Goal: Task Accomplishment & Management: Manage account settings

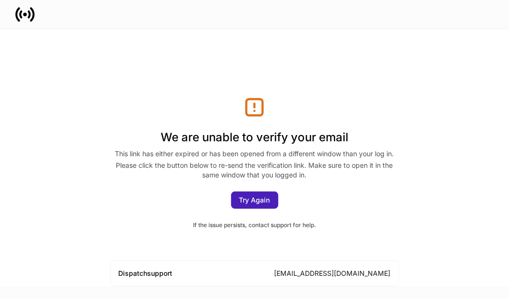
click at [249, 197] on div "Try Again" at bounding box center [254, 200] width 31 height 7
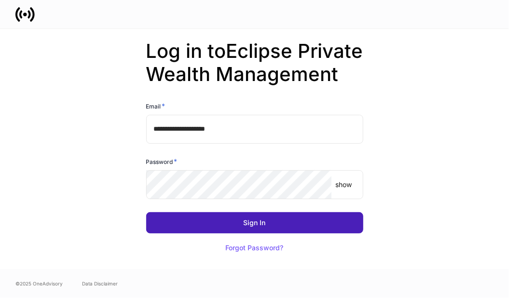
click at [268, 233] on button "Sign In" at bounding box center [254, 222] width 217 height 21
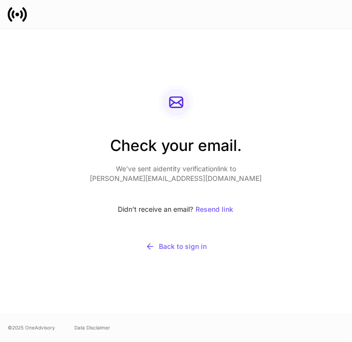
click at [225, 76] on div "Check your email. We’ve sent a identity verification link to mitch@eclipsewlth.…" at bounding box center [176, 171] width 336 height 284
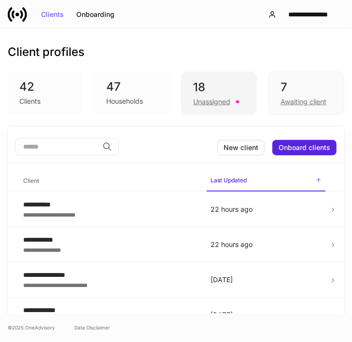
click at [197, 95] on div "18" at bounding box center [219, 87] width 52 height 15
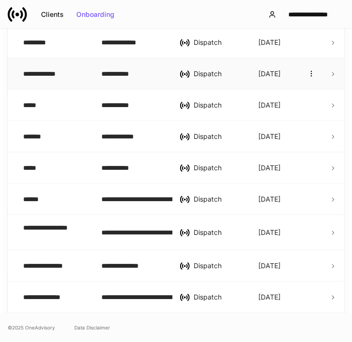
scroll to position [483, 0]
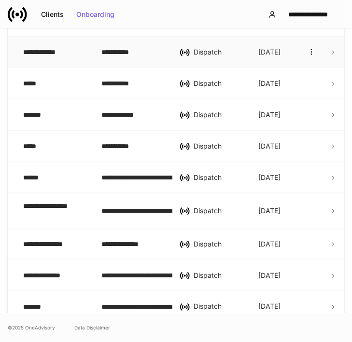
click at [53, 51] on div "**********" at bounding box center [53, 52] width 61 height 10
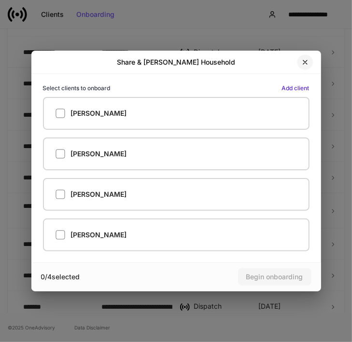
click at [307, 60] on icon "button" at bounding box center [305, 62] width 8 height 8
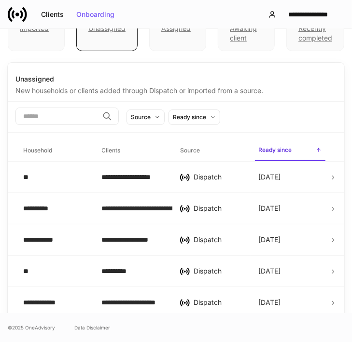
scroll to position [0, 0]
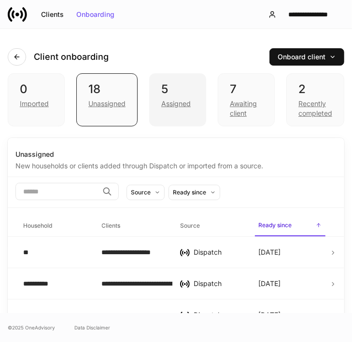
click at [186, 92] on div "5" at bounding box center [177, 89] width 33 height 15
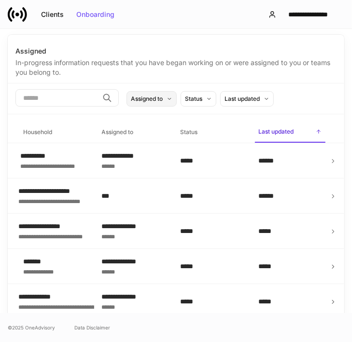
scroll to position [108, 0]
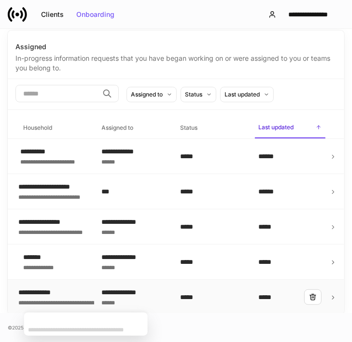
click at [76, 295] on div "**********" at bounding box center [76, 293] width 116 height 10
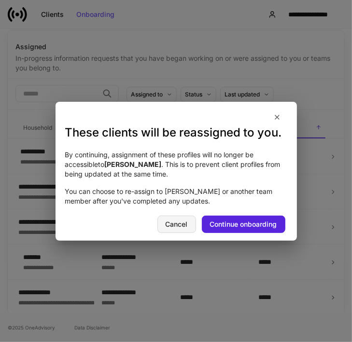
click at [168, 221] on div "Cancel" at bounding box center [177, 224] width 22 height 7
